Goal: Information Seeking & Learning: Compare options

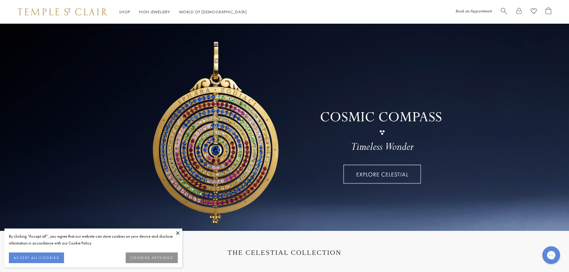
click at [361, 44] on link at bounding box center [284, 128] width 569 height 208
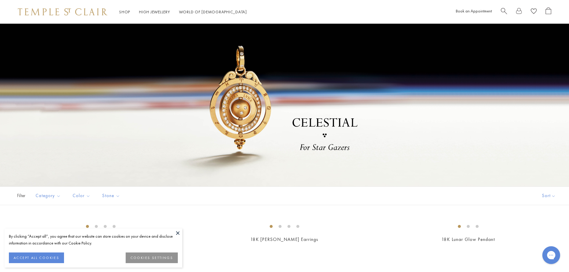
click at [502, 10] on span "Search" at bounding box center [504, 10] width 6 height 6
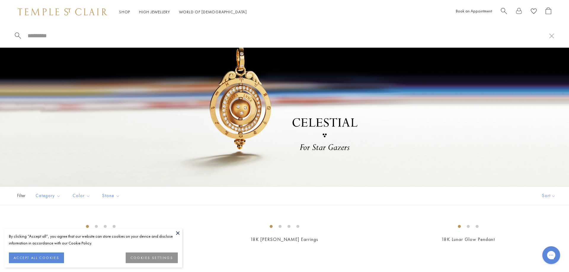
paste input "**********"
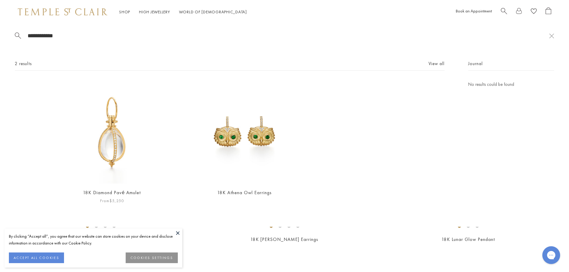
type input "**********"
click at [110, 154] on img at bounding box center [111, 132] width 103 height 103
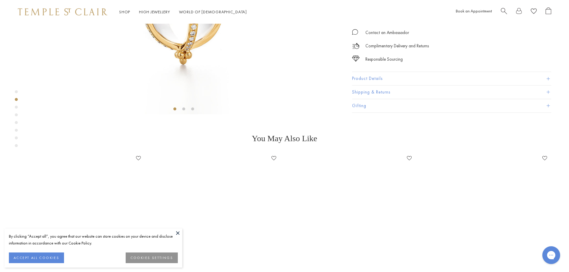
scroll to position [280, 0]
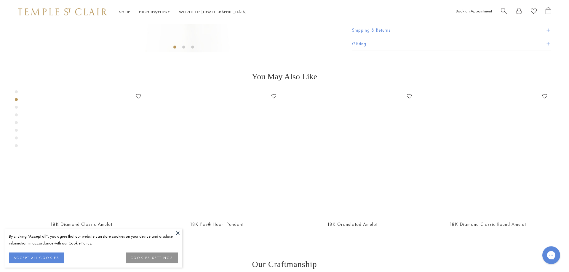
click at [439, 24] on button "Product Details" at bounding box center [451, 16] width 199 height 13
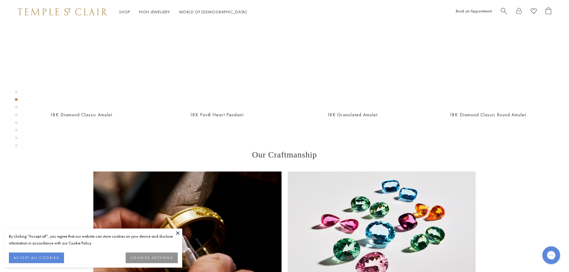
scroll to position [400, 0]
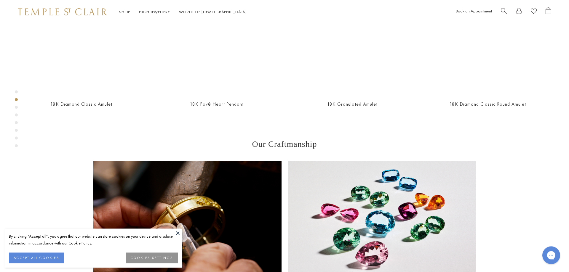
drag, startPoint x: 522, startPoint y: 143, endPoint x: 548, endPoint y: 145, distance: 25.9
copy span "Pavé Amulet,"
drag, startPoint x: 445, startPoint y: 196, endPoint x: 369, endPoint y: 198, distance: 75.6
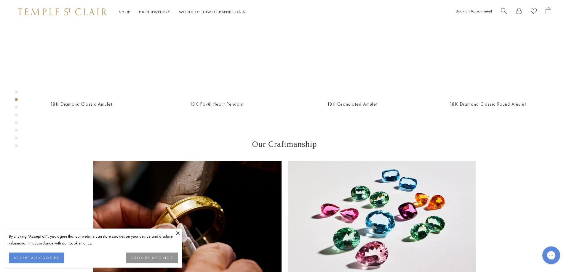
copy li "Length: 3.9cm/1.5''; Width: 1.3cm/0.5''"
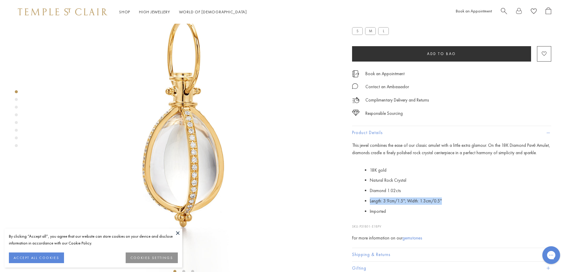
scroll to position [0, 0]
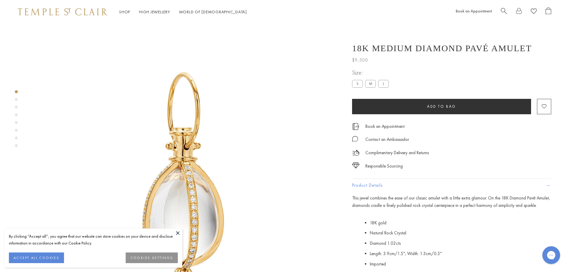
click at [499, 12] on div "Book an Appointment" at bounding box center [503, 11] width 95 height 9
click at [504, 11] on span "Search" at bounding box center [504, 10] width 6 height 6
paste input "**********"
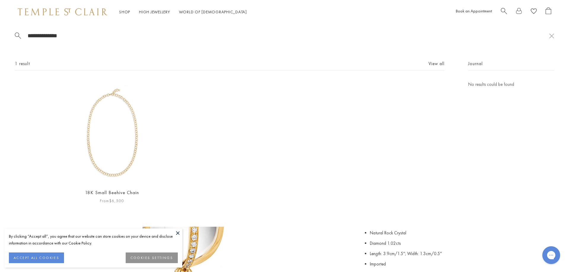
type input "**********"
click at [138, 146] on img at bounding box center [111, 132] width 103 height 103
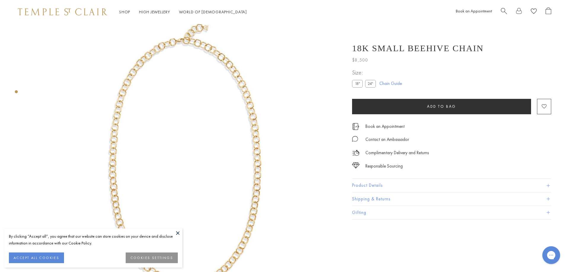
drag, startPoint x: 179, startPoint y: 232, endPoint x: 379, endPoint y: 286, distance: 208.0
drag, startPoint x: 569, startPoint y: 28, endPoint x: 569, endPoint y: 62, distance: 34.1
click at [470, 184] on button "Product Details" at bounding box center [451, 185] width 199 height 13
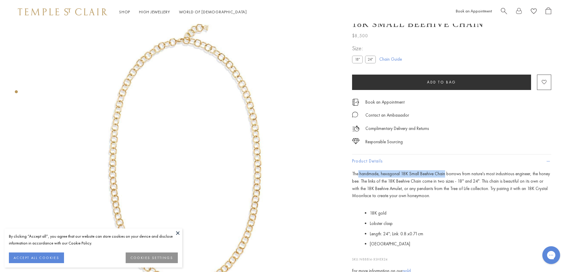
drag, startPoint x: 358, startPoint y: 173, endPoint x: 443, endPoint y: 176, distance: 84.5
click at [443, 176] on p "The handmade, hexagonal 18K Small Beehive Chain borrows from nature's most indu…" at bounding box center [451, 184] width 199 height 29
copy p "handmade, hexagonal 18K Small Beehive Chain"
drag, startPoint x: 426, startPoint y: 234, endPoint x: 392, endPoint y: 237, distance: 34.2
click at [392, 237] on li "Length: 24''; Link: 0. 8.x0.71cm" at bounding box center [460, 234] width 181 height 10
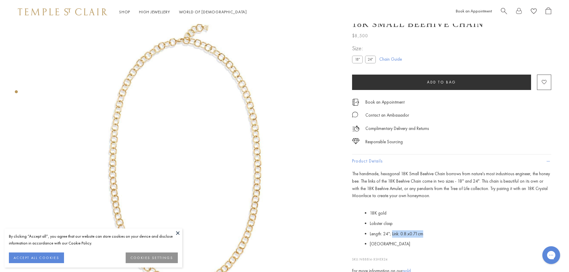
copy span "Link: 0. 8.x0.71cm"
click at [502, 8] on span "Search" at bounding box center [504, 10] width 6 height 6
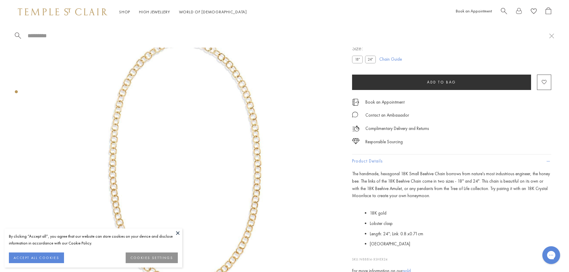
paste input "**********"
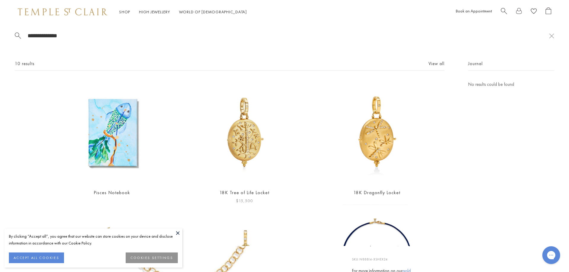
type input "**********"
click at [242, 141] on img at bounding box center [244, 132] width 103 height 103
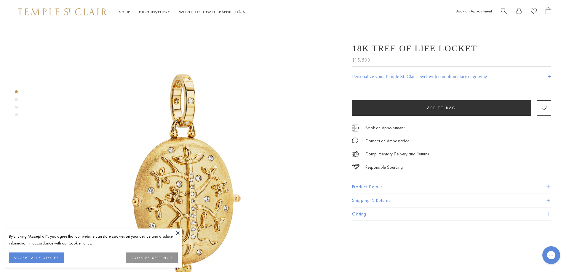
click at [406, 185] on button "Product Details" at bounding box center [451, 187] width 199 height 13
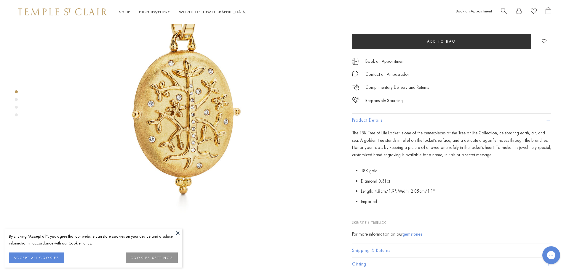
scroll to position [108, 0]
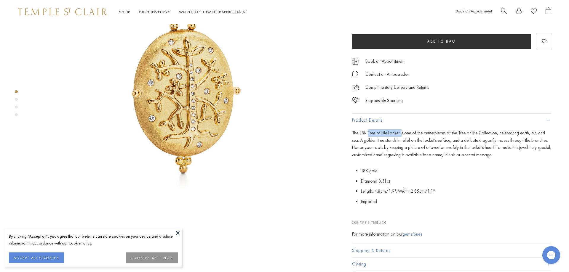
drag, startPoint x: 367, startPoint y: 133, endPoint x: 399, endPoint y: 134, distance: 32.0
click at [399, 134] on p "The 18K Tree of Life Locket is one of the centerpieces of the Tree of Life Coll…" at bounding box center [451, 144] width 199 height 29
copy p "Tree of Life Locket i"
click at [436, 186] on li "Diamond 0.31ct" at bounding box center [456, 181] width 190 height 10
drag, startPoint x: 437, startPoint y: 195, endPoint x: 360, endPoint y: 194, distance: 76.5
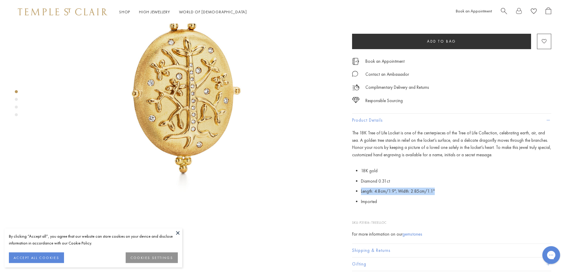
click at [361, 194] on li "Length: 4.8cm/1.9"; Width: 2.85cm/1.1"" at bounding box center [456, 191] width 190 height 10
copy span "Length: 4.8cm/1.9"; Width: 2.85cm/1.1""
